Goal: Task Accomplishment & Management: Manage account settings

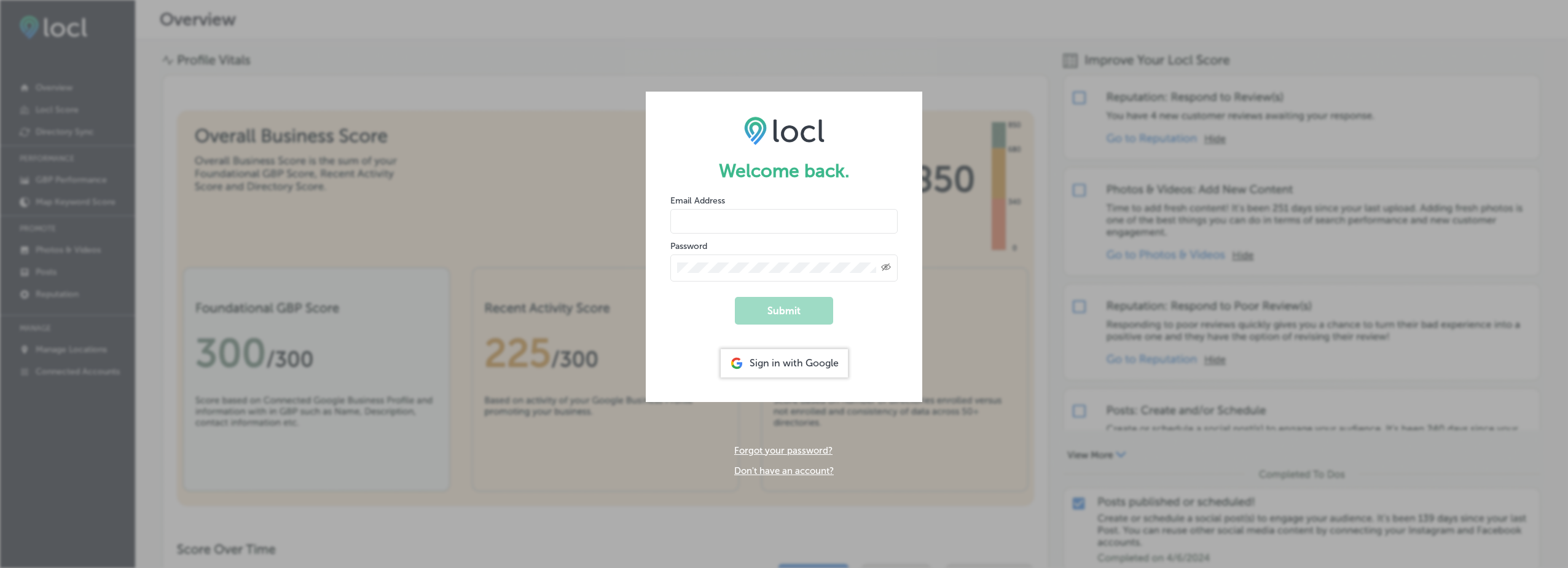
type input "[EMAIL_ADDRESS][DOMAIN_NAME]"
click at [786, 309] on button "Submit" at bounding box center [784, 311] width 98 height 28
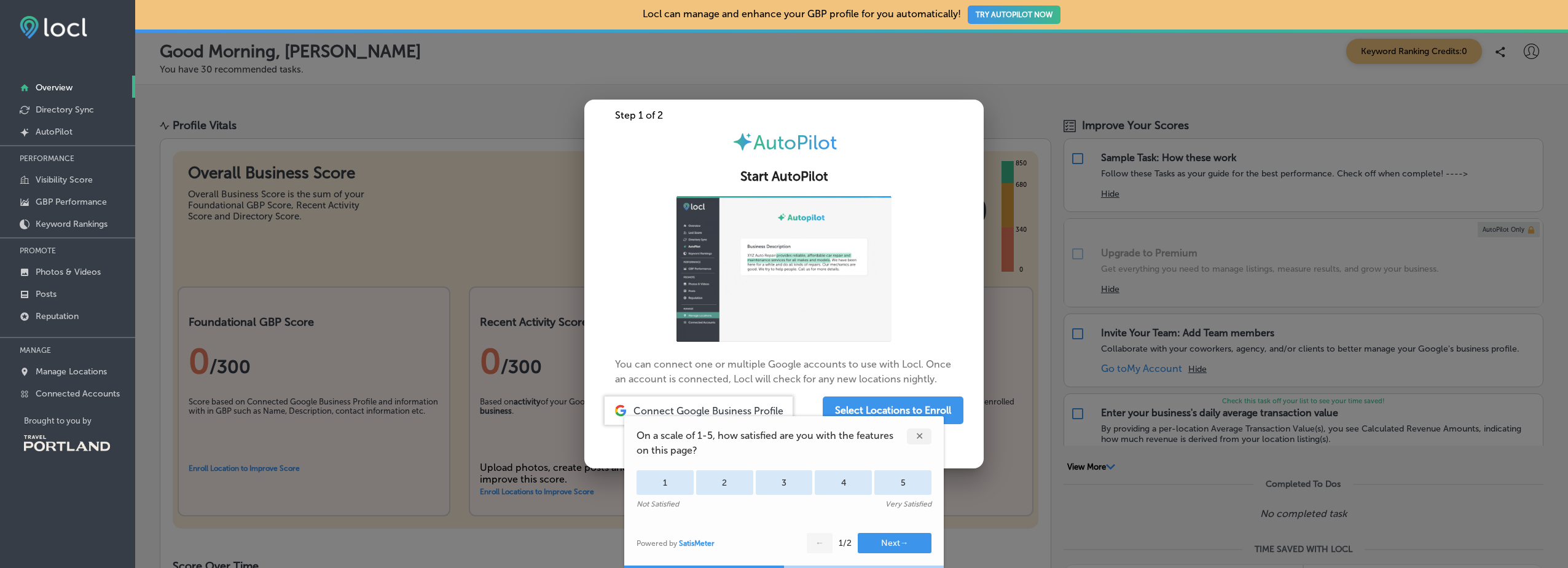
click at [912, 437] on div "✕" at bounding box center [919, 436] width 25 height 16
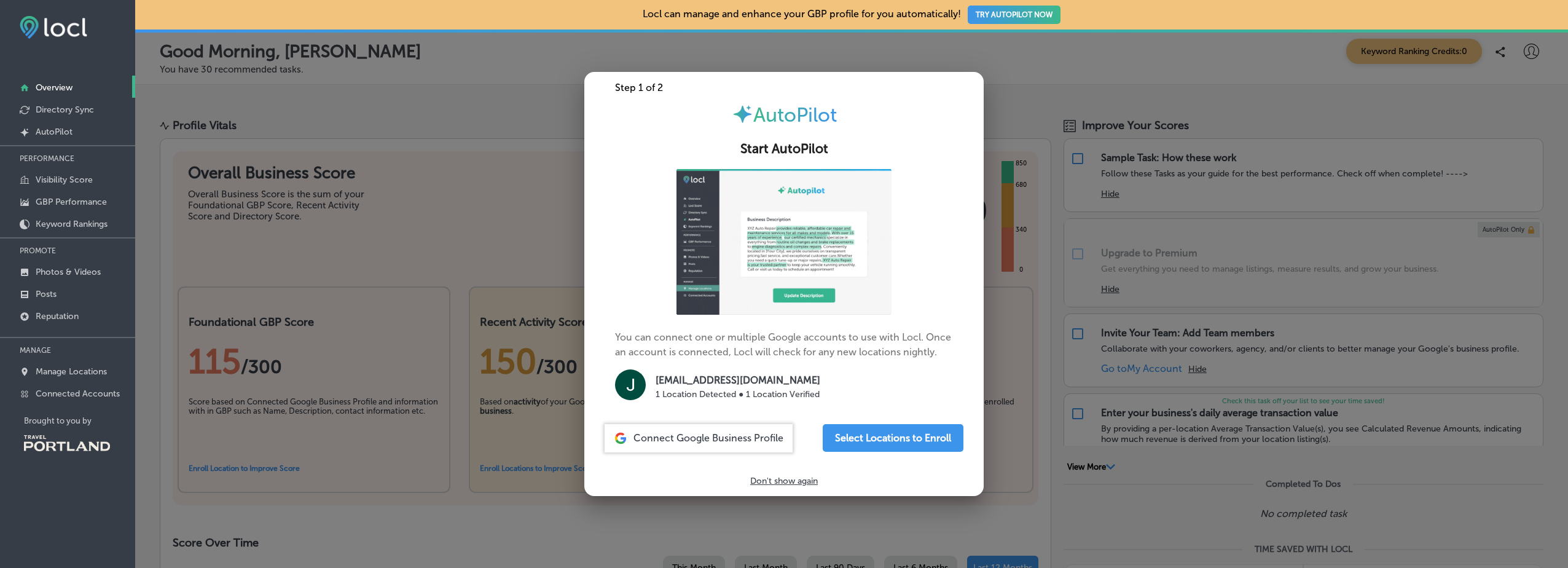
click at [784, 482] on p "Don't show again" at bounding box center [784, 481] width 68 height 10
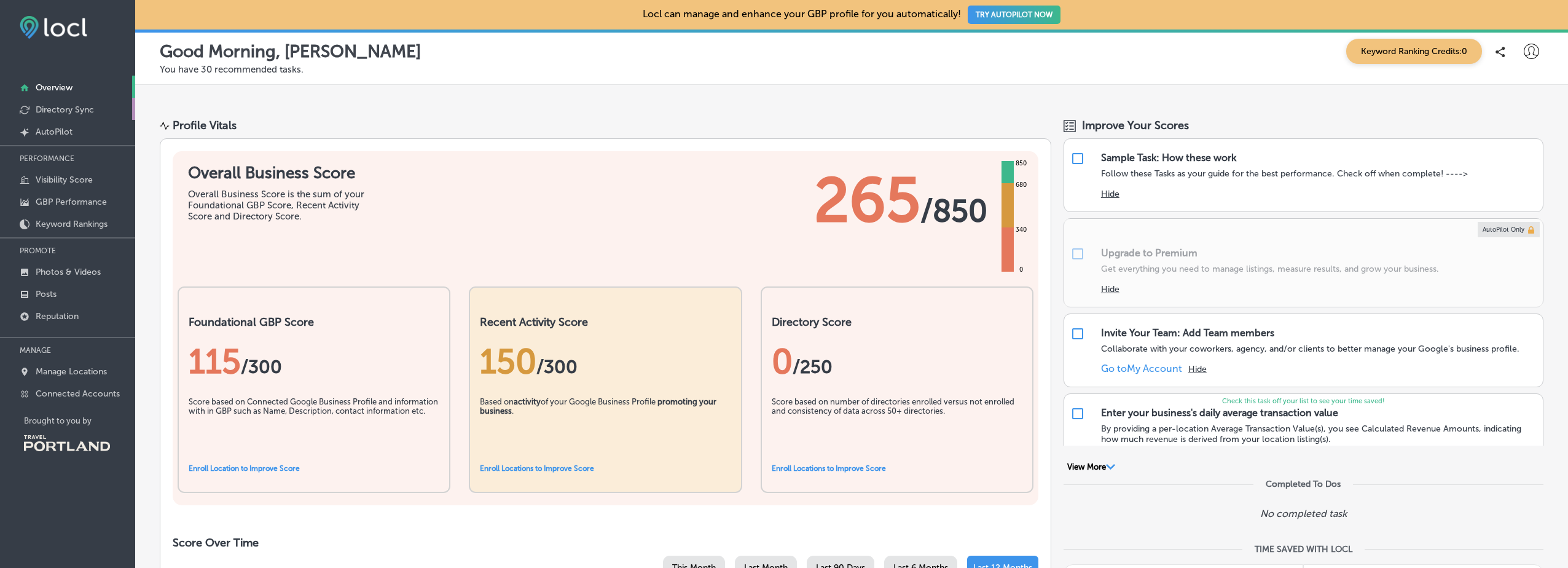
click at [66, 112] on p "Directory Sync" at bounding box center [64, 109] width 58 height 10
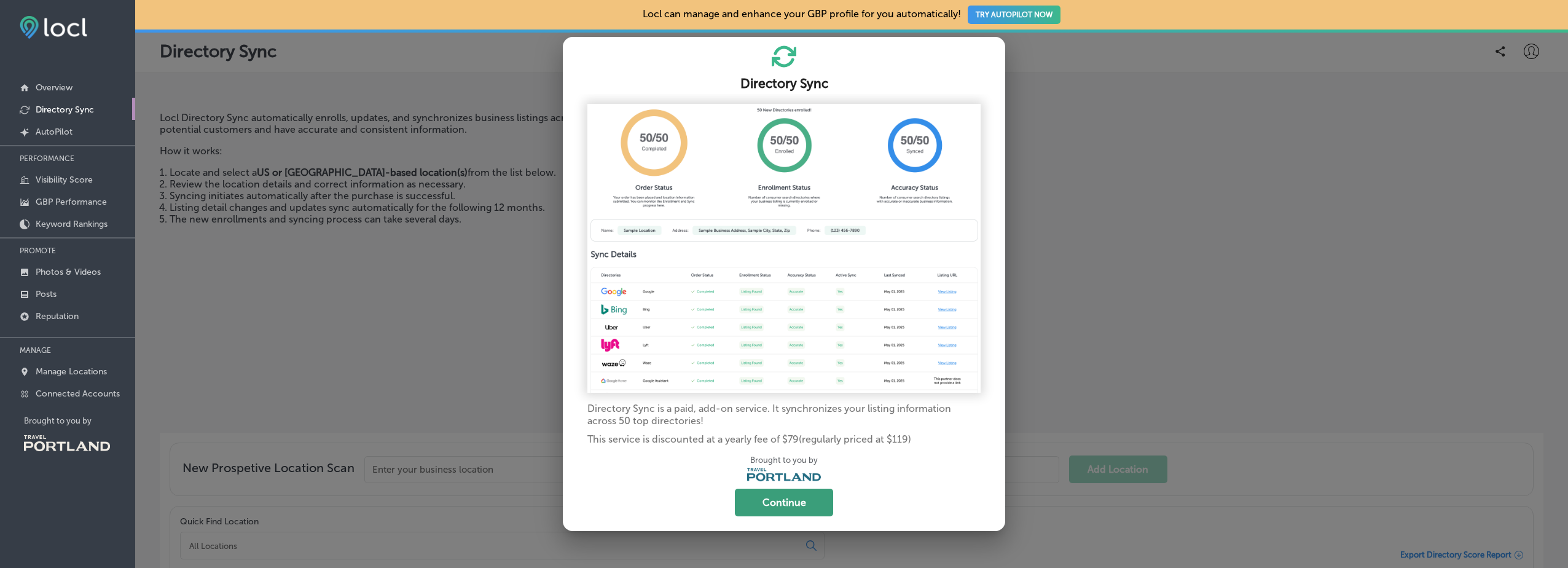
click at [768, 497] on button "Continue" at bounding box center [784, 502] width 98 height 28
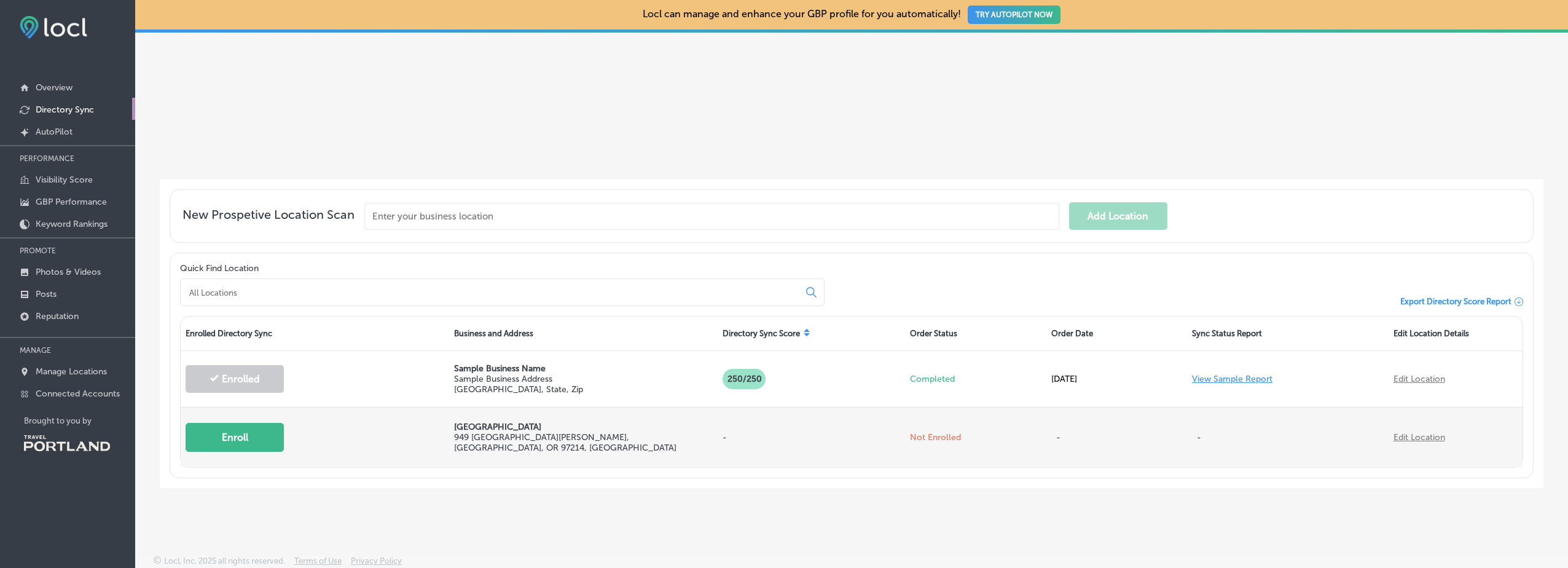
scroll to position [255, 0]
click at [251, 437] on button "Enroll" at bounding box center [234, 435] width 98 height 29
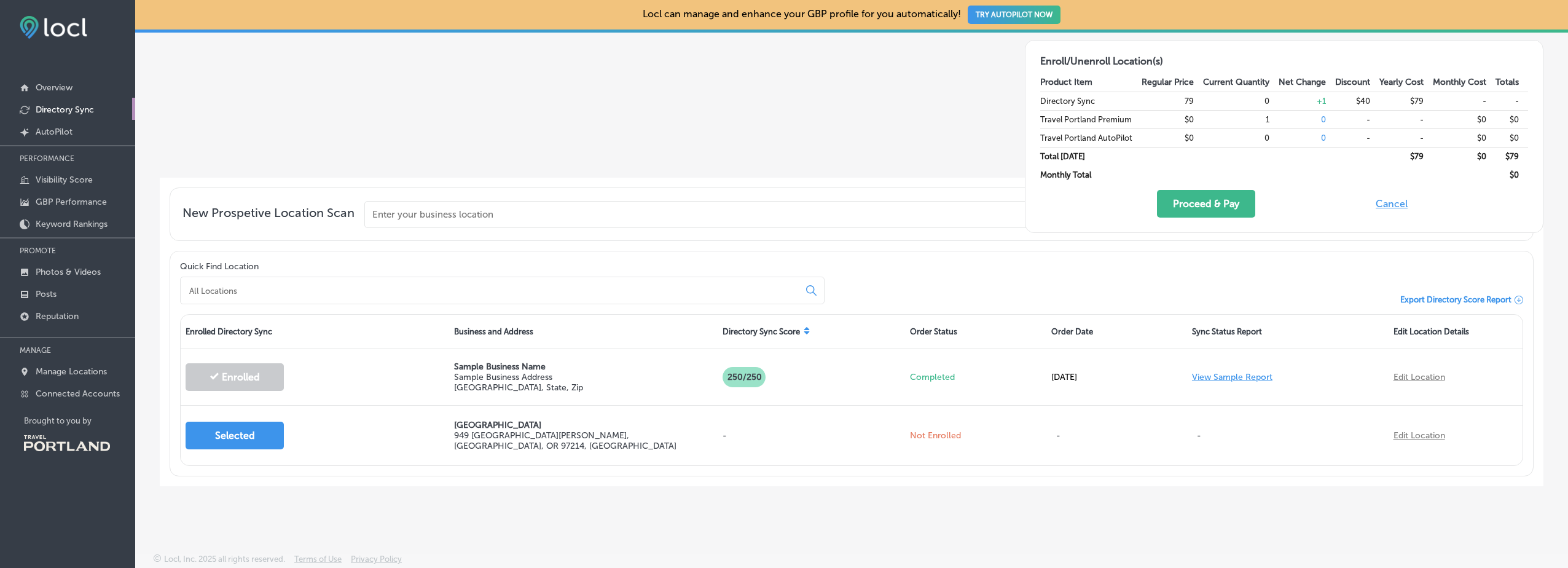
click at [1382, 206] on button "Cancel" at bounding box center [1391, 203] width 39 height 28
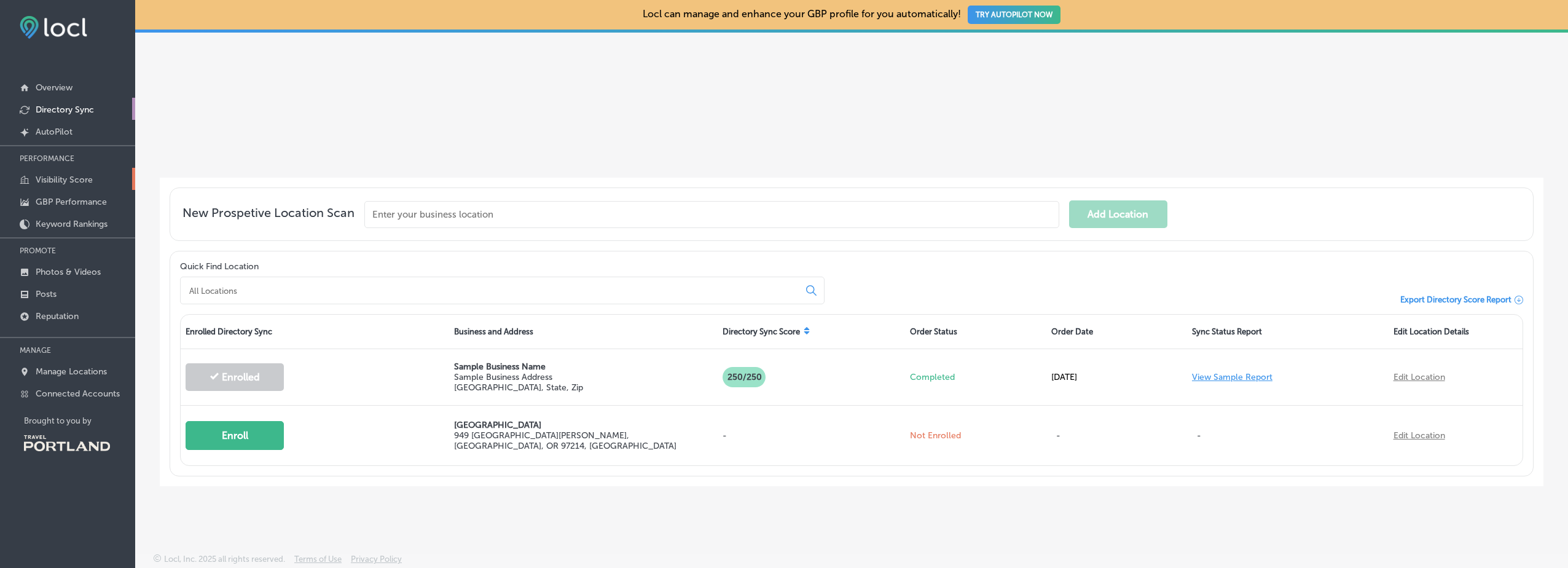
click at [78, 173] on link "Visibility Score" at bounding box center [68, 179] width 135 height 22
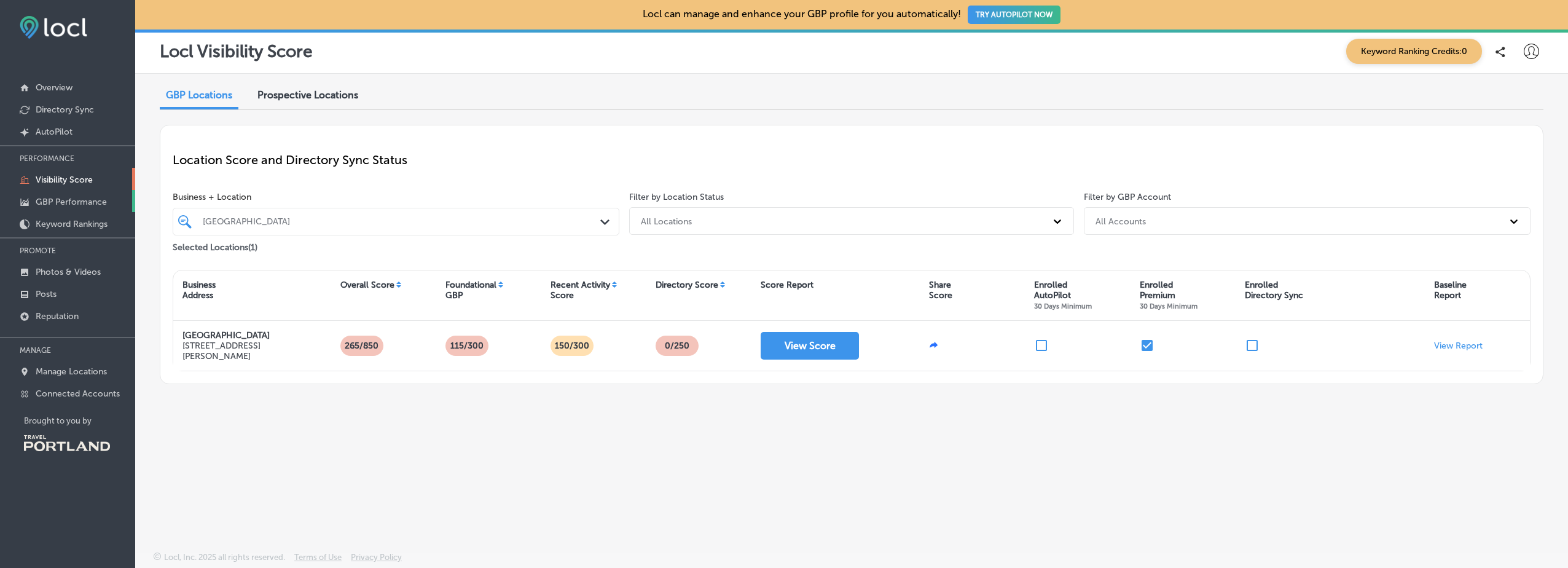
click at [82, 196] on p "GBP Performance" at bounding box center [71, 201] width 71 height 10
